Goal: Ask a question

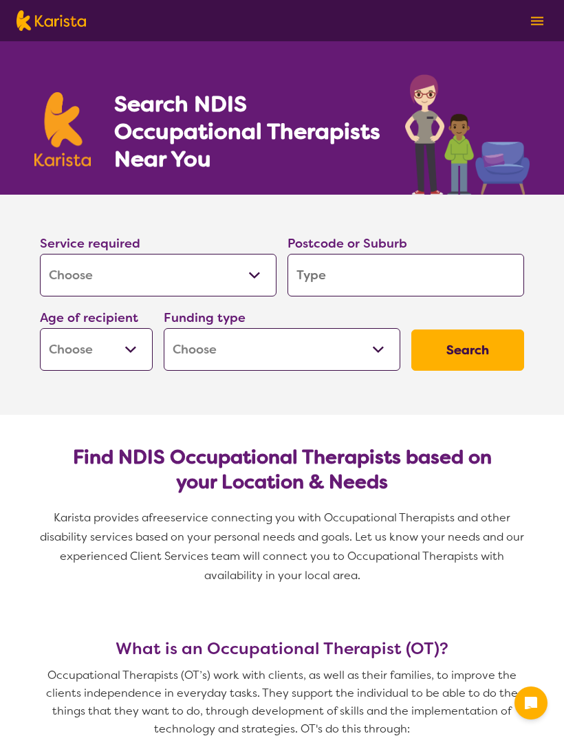
select select "[MEDICAL_DATA]"
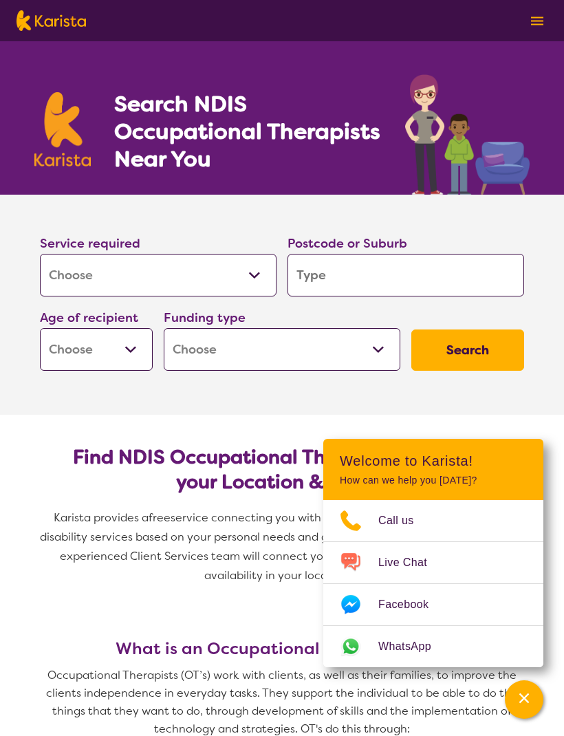
click at [332, 277] on input "search" at bounding box center [405, 275] width 236 height 43
type input "W"
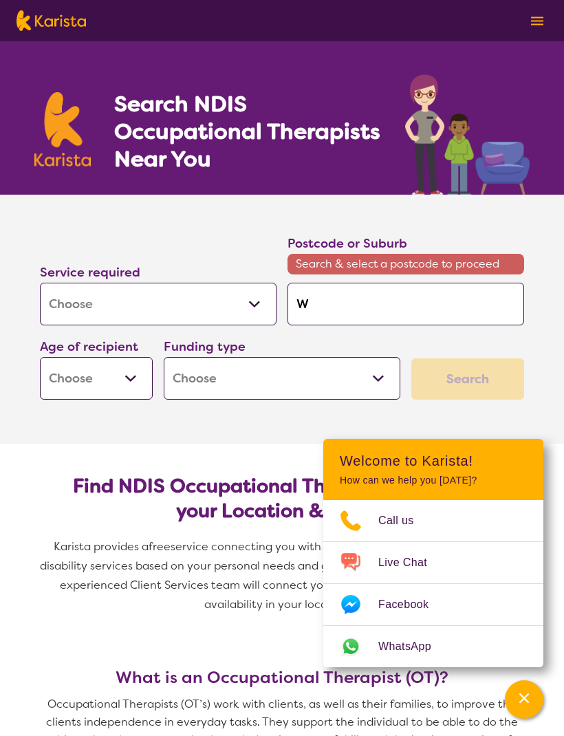
type input "Wa"
type input "War"
type input "Warr"
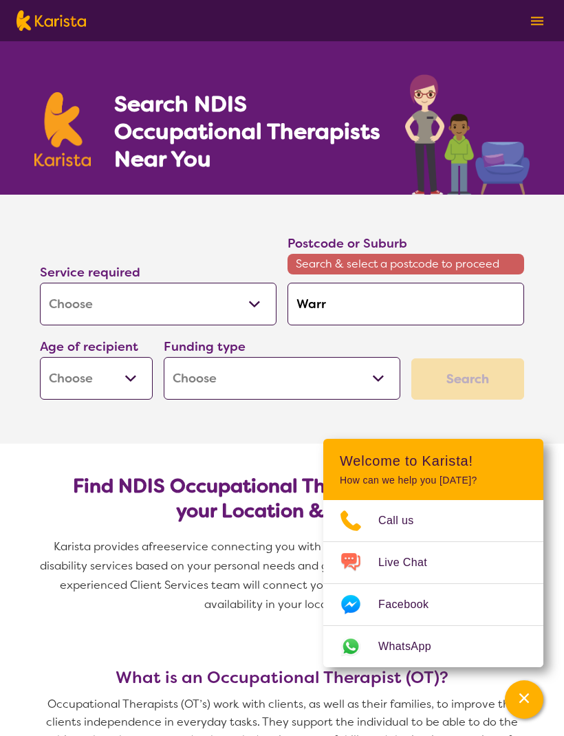
type input "Warr"
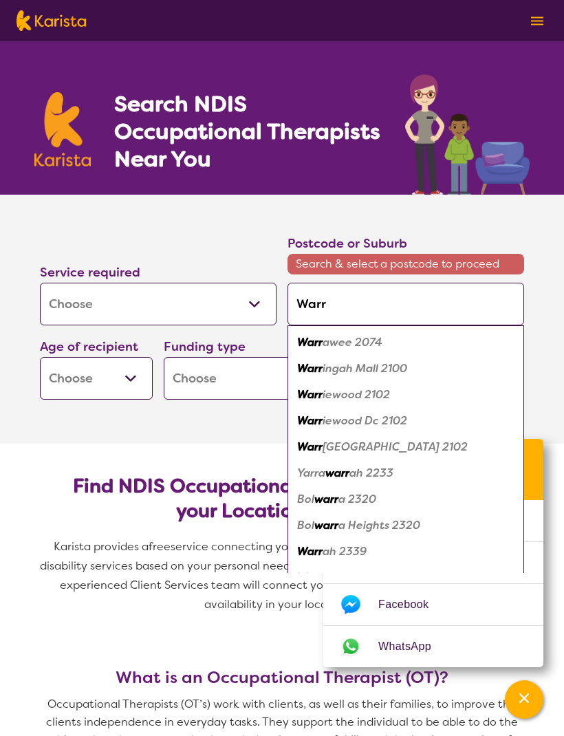
type input "Warri"
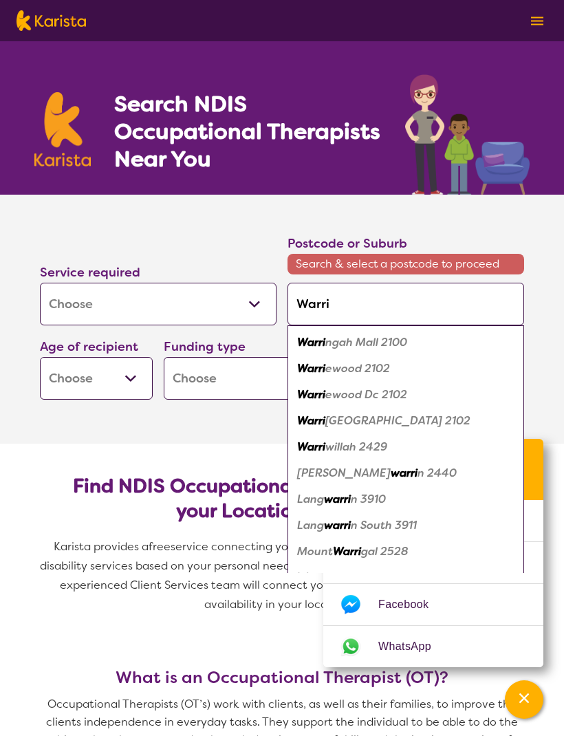
type input "Warrim"
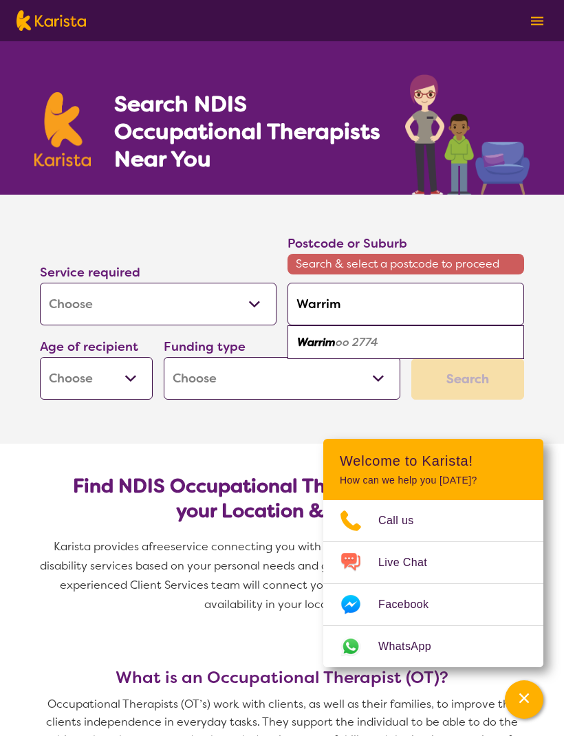
type input "Warrimo"
type input "Warrimoo"
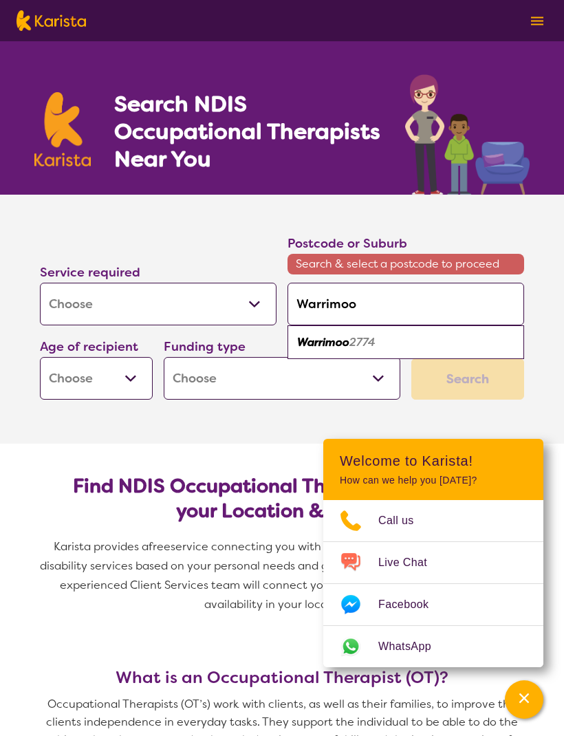
click at [141, 373] on select "Early Childhood - 0 to 9 Child - 10 to 11 Adolescent - 12 to 17 Adult - 18 to 6…" at bounding box center [96, 378] width 113 height 43
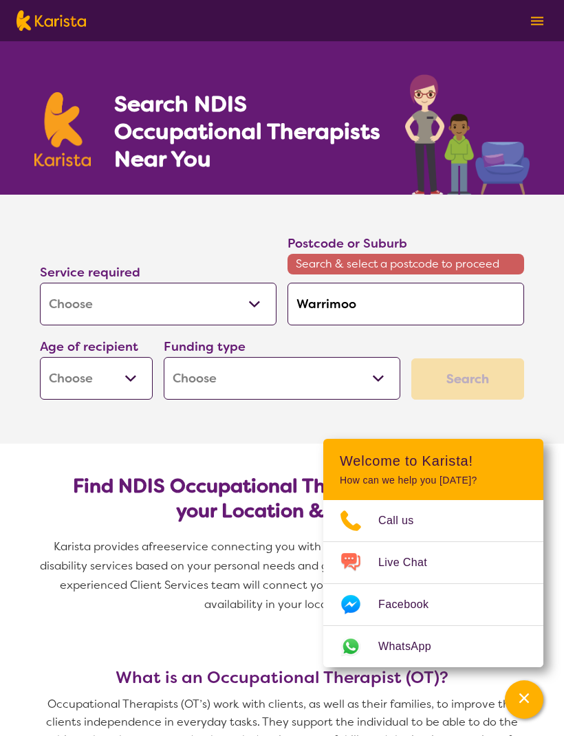
select select "EC"
click at [146, 373] on select "Early Childhood - 0 to 9 Child - 10 to 11 Adolescent - 12 to 17 Adult - 18 to 6…" at bounding box center [96, 378] width 113 height 43
select select "AG"
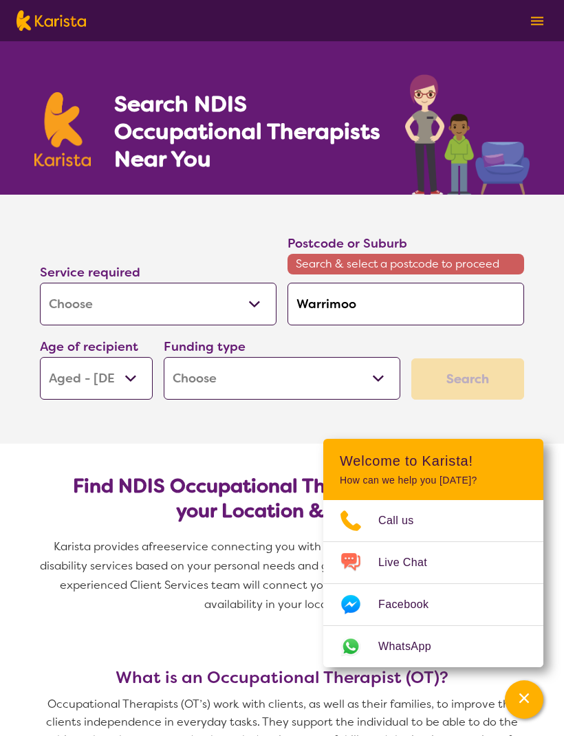
click at [380, 382] on select "Home Care Package (HCP) National Disability Insurance Scheme (NDIS) I don't know" at bounding box center [282, 378] width 236 height 43
select select "i-don-t-know"
